Goal: Task Accomplishment & Management: Use online tool/utility

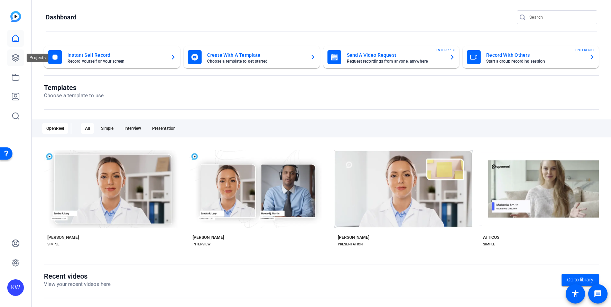
click at [16, 59] on icon at bounding box center [15, 57] width 7 height 7
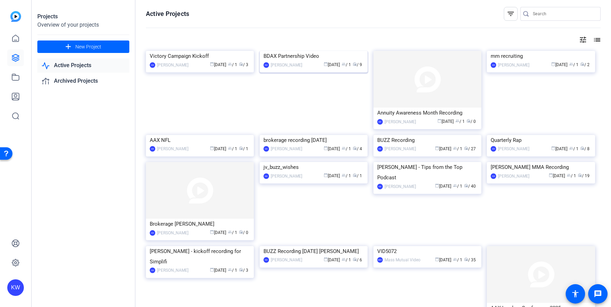
click at [321, 51] on img at bounding box center [314, 51] width 108 height 0
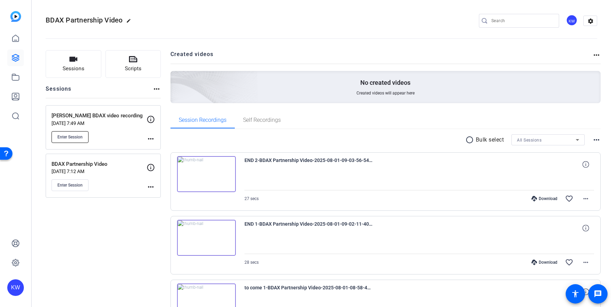
click at [55, 135] on button "Enter Session" at bounding box center [70, 137] width 37 height 12
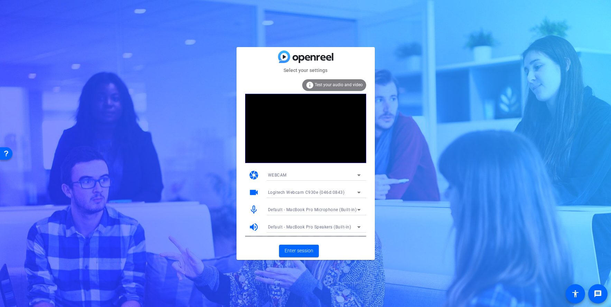
click at [359, 192] on icon at bounding box center [358, 193] width 3 height 2
click at [369, 219] on div at bounding box center [305, 153] width 611 height 307
click at [362, 209] on icon at bounding box center [359, 210] width 8 height 8
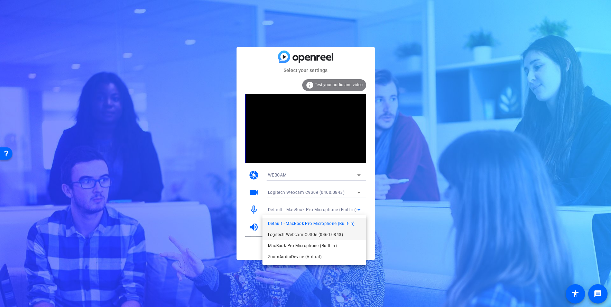
click at [320, 233] on span "Logitech Webcam C930e (046d:0843)" at bounding box center [305, 234] width 75 height 8
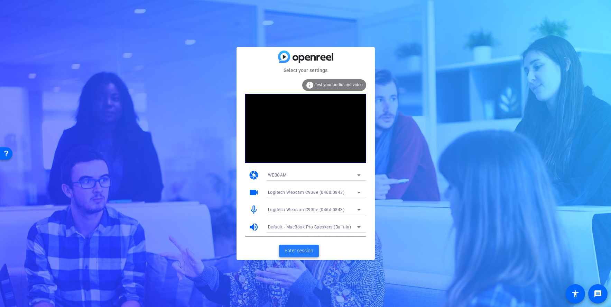
click at [293, 252] on span "Enter session" at bounding box center [299, 250] width 29 height 7
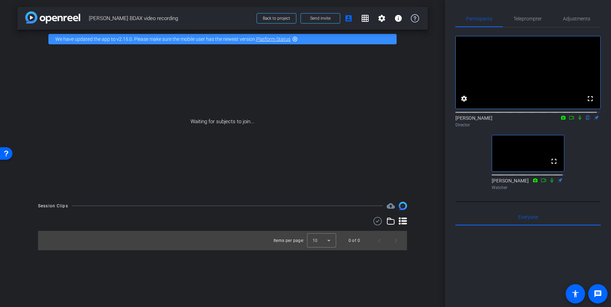
click at [568, 121] on mat-icon at bounding box center [572, 118] width 8 height 6
click at [586, 120] on icon at bounding box center [589, 117] width 6 height 5
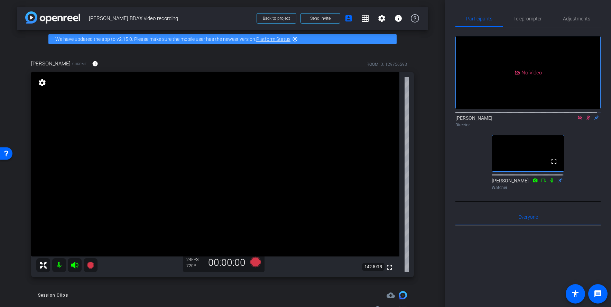
click at [586, 120] on icon at bounding box center [589, 117] width 6 height 5
click at [577, 120] on icon at bounding box center [580, 117] width 6 height 5
click at [531, 19] on span "Teleprompter" at bounding box center [528, 18] width 28 height 5
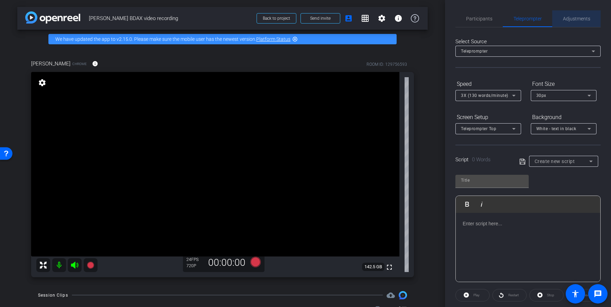
click at [577, 19] on span "Adjustments" at bounding box center [576, 18] width 27 height 5
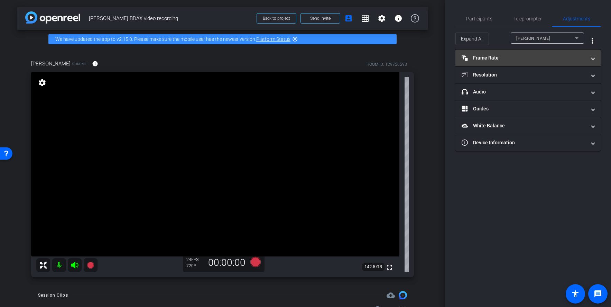
click at [594, 58] on span at bounding box center [593, 57] width 3 height 7
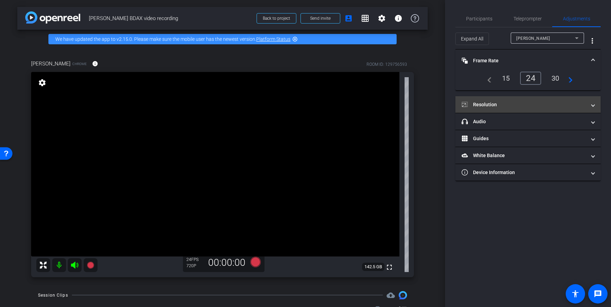
click at [593, 104] on span at bounding box center [593, 104] width 3 height 7
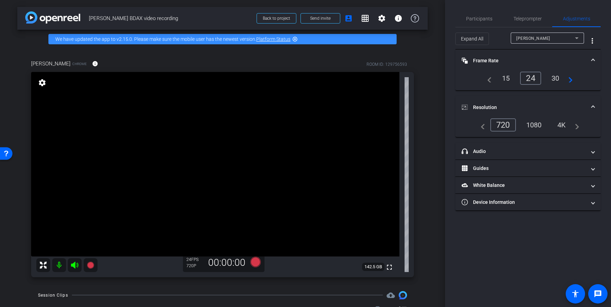
click at [532, 124] on div "1080" at bounding box center [534, 125] width 26 height 12
click at [564, 126] on div "4K" at bounding box center [562, 125] width 19 height 12
click at [529, 124] on div "1080" at bounding box center [533, 124] width 26 height 12
click at [255, 263] on icon at bounding box center [255, 262] width 10 height 10
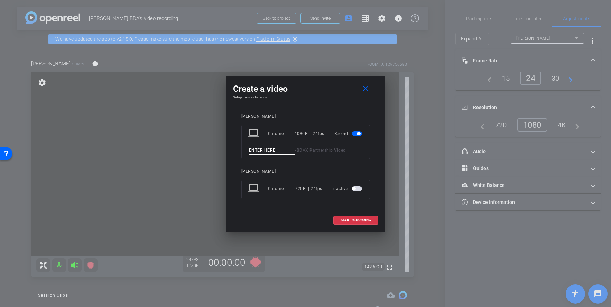
click at [278, 154] on input at bounding box center [272, 150] width 46 height 9
type input "[PERSON_NAME] Test"
click at [364, 221] on span "START RECORDING" at bounding box center [356, 219] width 30 height 3
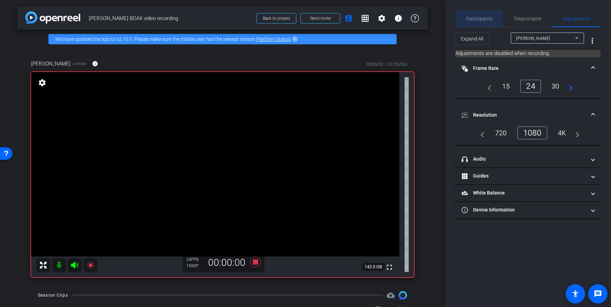
click at [476, 20] on span "Participants" at bounding box center [479, 18] width 26 height 5
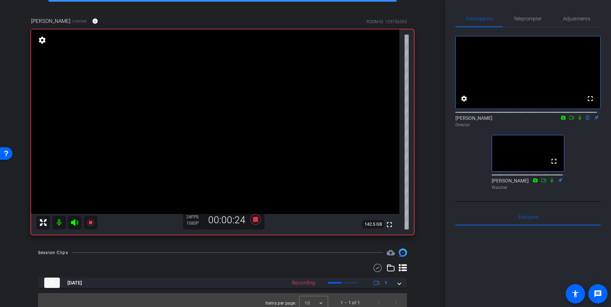
scroll to position [48, 0]
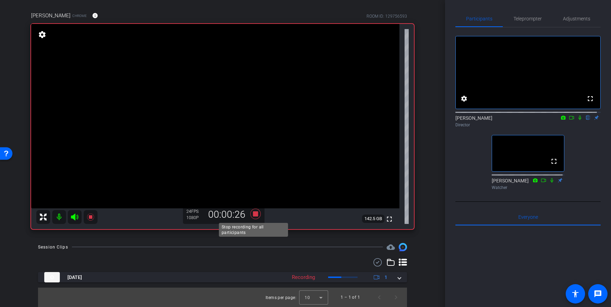
click at [254, 216] on icon at bounding box center [255, 214] width 10 height 10
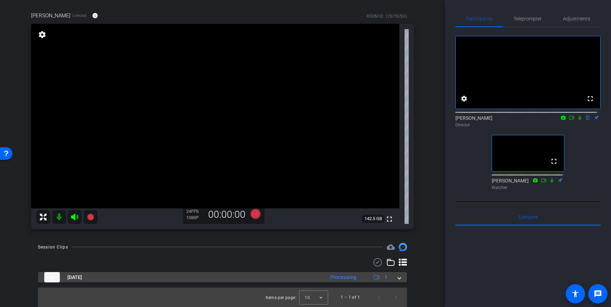
click at [398, 278] on span at bounding box center [399, 277] width 3 height 7
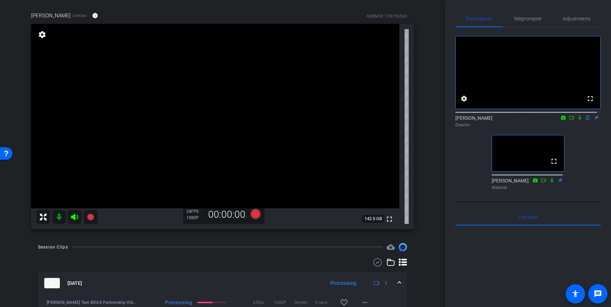
scroll to position [84, 0]
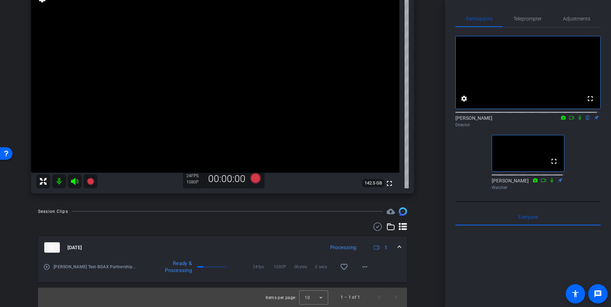
click at [49, 267] on mat-icon "play_circle_outline" at bounding box center [46, 266] width 7 height 7
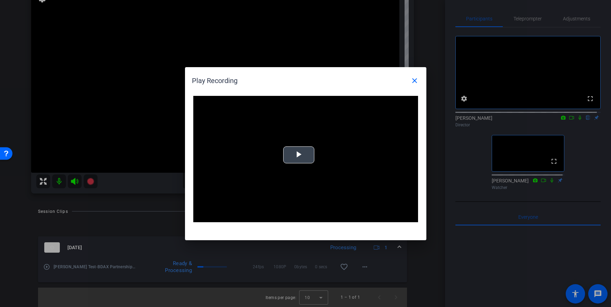
click at [300, 152] on div "Video Player is loading. Play Video Play Mute Current Time 0:00 / Duration -:- …" at bounding box center [305, 159] width 225 height 127
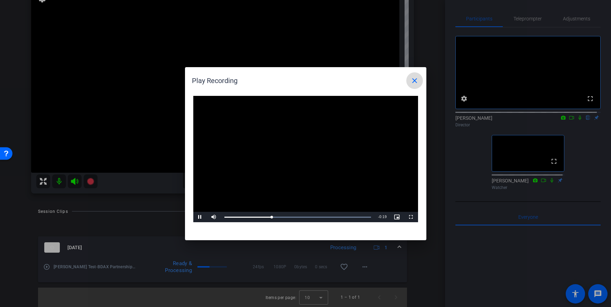
click at [416, 76] on span at bounding box center [415, 80] width 17 height 17
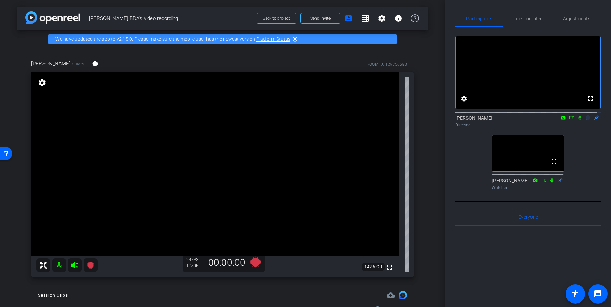
scroll to position [18, 0]
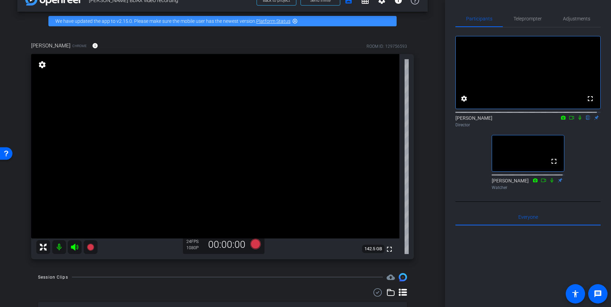
click at [579, 120] on icon at bounding box center [580, 118] width 3 height 4
click at [577, 121] on mat-icon at bounding box center [580, 118] width 8 height 6
click at [253, 244] on icon at bounding box center [255, 244] width 10 height 10
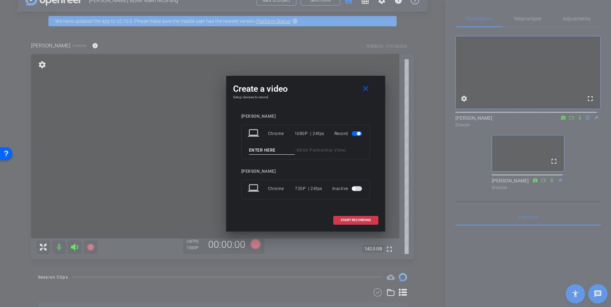
click at [271, 154] on div "laptop Chrome 1080P | 24fps Record - BDAX Partnership Video" at bounding box center [305, 142] width 129 height 35
click at [273, 152] on input at bounding box center [272, 150] width 46 height 9
type input "[PERSON_NAME] 1"
click at [354, 221] on span "START RECORDING" at bounding box center [356, 219] width 30 height 3
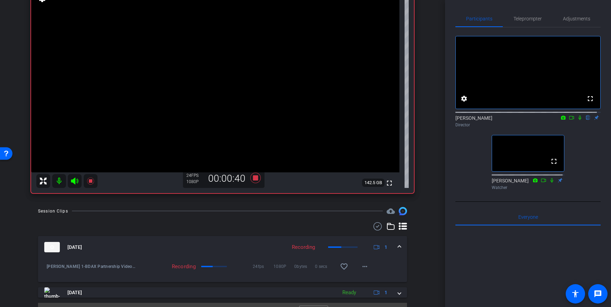
scroll to position [80, 0]
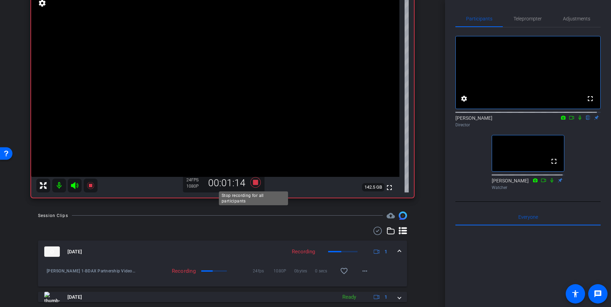
click at [250, 183] on icon at bounding box center [255, 182] width 17 height 12
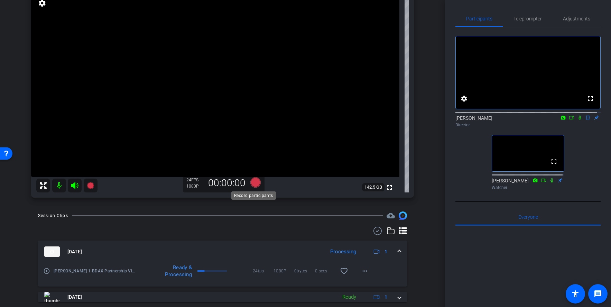
click at [256, 183] on icon at bounding box center [255, 182] width 10 height 10
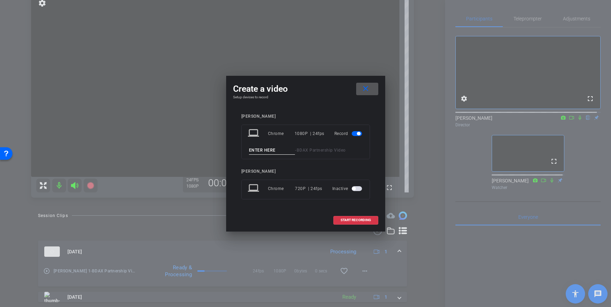
click at [262, 151] on input at bounding box center [272, 150] width 46 height 9
type input "[PERSON_NAME] 2"
click at [343, 220] on span "START RECORDING" at bounding box center [356, 219] width 30 height 3
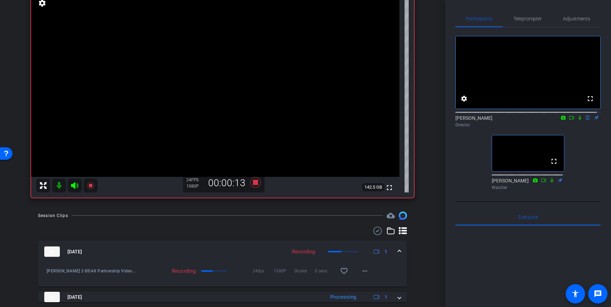
click at [577, 120] on icon at bounding box center [580, 117] width 6 height 5
click at [252, 184] on icon at bounding box center [255, 182] width 10 height 10
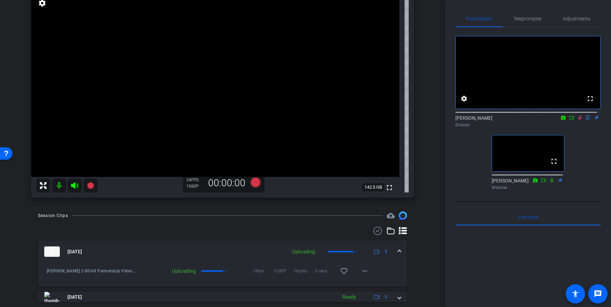
click at [578, 120] on icon at bounding box center [580, 118] width 4 height 4
click at [253, 183] on icon at bounding box center [255, 182] width 10 height 10
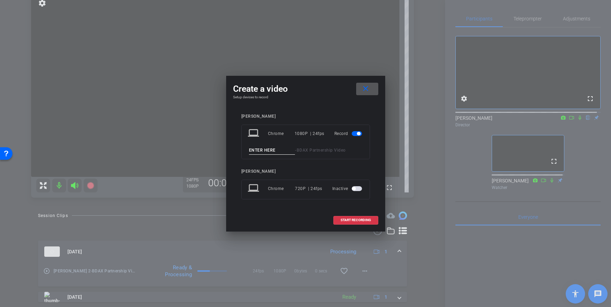
click at [266, 151] on input at bounding box center [272, 150] width 46 height 9
type input "[PERSON_NAME] 3"
click at [351, 222] on span at bounding box center [356, 220] width 44 height 17
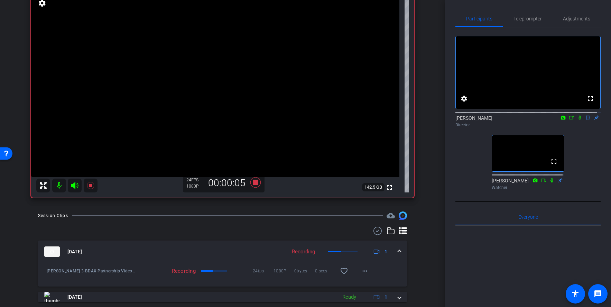
click at [577, 120] on icon at bounding box center [580, 117] width 6 height 5
click at [253, 183] on icon at bounding box center [255, 182] width 10 height 10
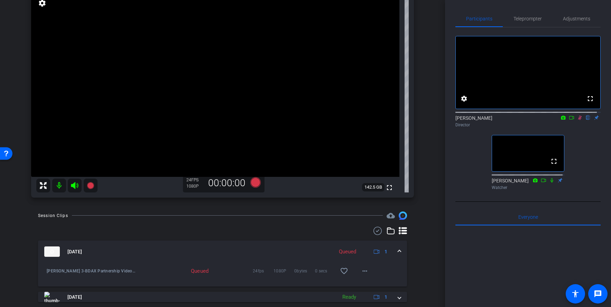
click at [578, 120] on icon at bounding box center [580, 118] width 4 height 4
click at [251, 183] on icon at bounding box center [255, 182] width 10 height 10
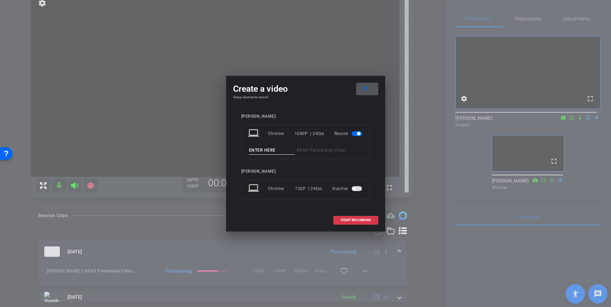
click at [257, 150] on input at bounding box center [272, 150] width 46 height 9
type input "[PERSON_NAME] 4"
click at [360, 221] on span "START RECORDING" at bounding box center [356, 219] width 30 height 3
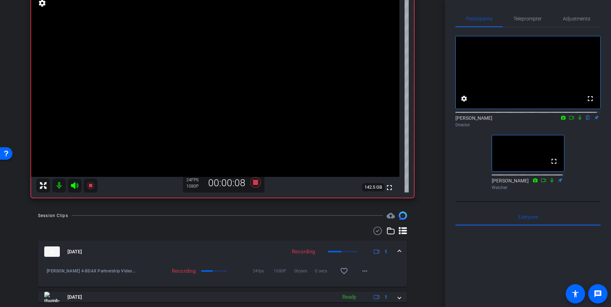
click at [578, 120] on icon at bounding box center [580, 117] width 6 height 5
click at [250, 182] on icon at bounding box center [255, 182] width 17 height 12
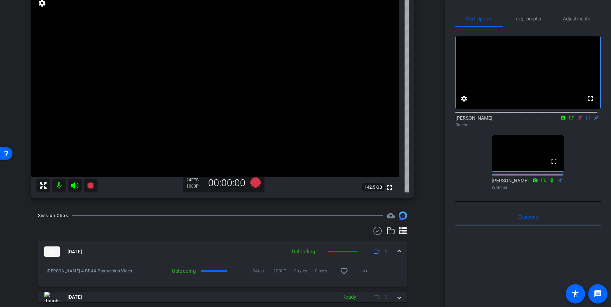
click at [577, 120] on icon at bounding box center [580, 117] width 6 height 5
click at [254, 185] on icon at bounding box center [255, 182] width 10 height 10
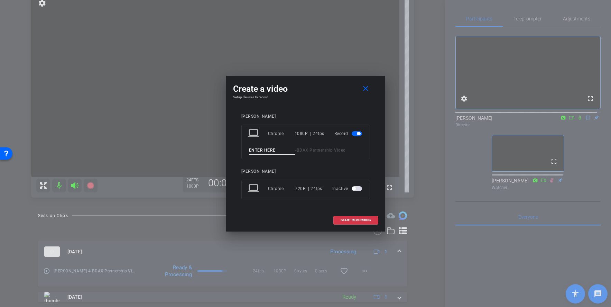
click at [265, 152] on input at bounding box center [272, 150] width 46 height 9
type input "[PERSON_NAME] 5"
click at [350, 219] on span "START RECORDING" at bounding box center [356, 219] width 30 height 3
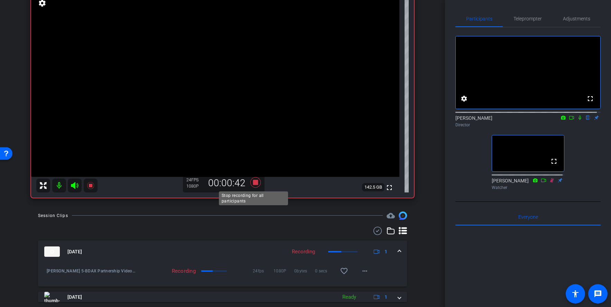
click at [253, 184] on icon at bounding box center [255, 182] width 10 height 10
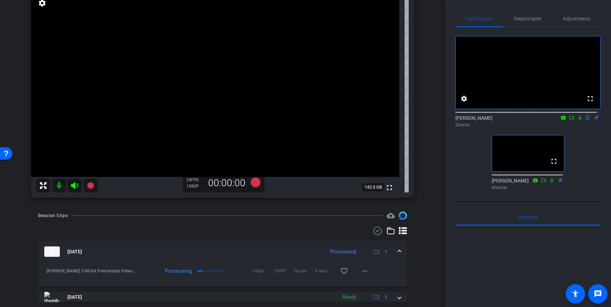
drag, startPoint x: 445, startPoint y: 113, endPoint x: 444, endPoint y: 117, distance: 3.7
click at [443, 118] on div "arrow_back [PERSON_NAME] BDAX video recording Back to project Send invite accou…" at bounding box center [305, 153] width 611 height 307
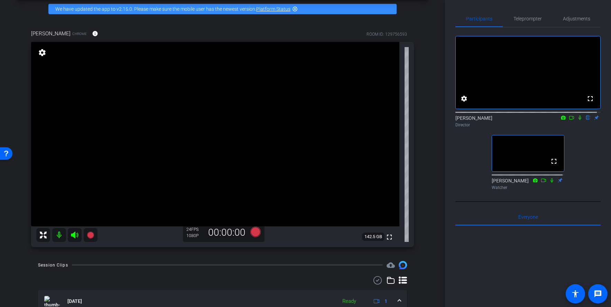
scroll to position [27, 0]
